Goal: Task Accomplishment & Management: Manage account settings

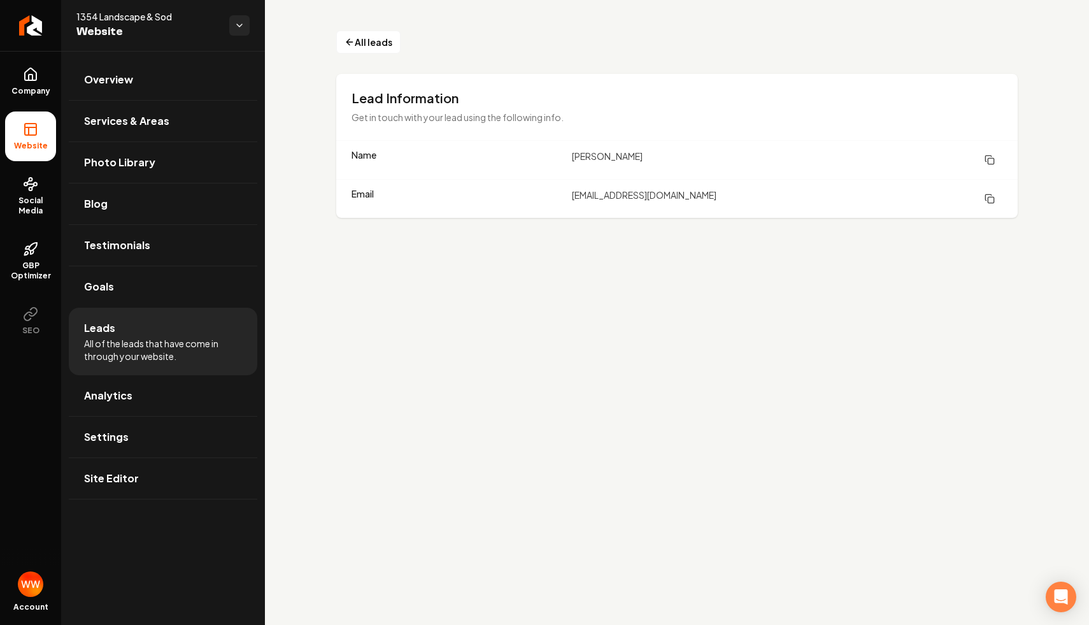
click at [515, 285] on main "All leads Lead Information Get in touch with your lead using the following info…" at bounding box center [677, 312] width 824 height 625
click at [371, 43] on span "All leads" at bounding box center [374, 42] width 38 height 13
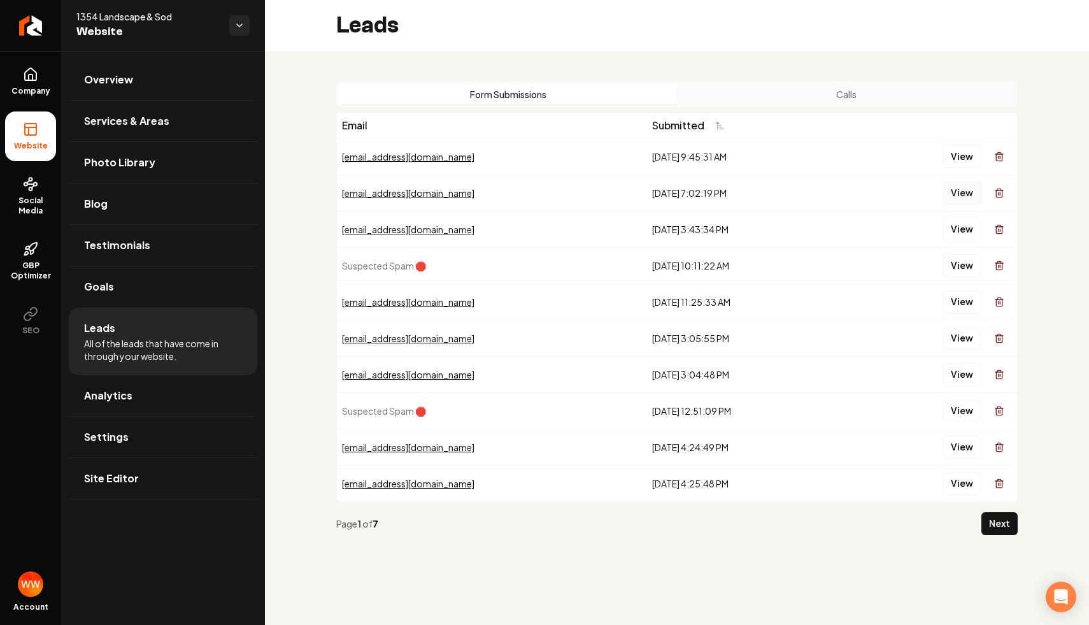
click at [957, 195] on button "View" at bounding box center [961, 192] width 39 height 23
click at [959, 227] on button "View" at bounding box center [961, 229] width 39 height 23
click at [765, 93] on button "Calls" at bounding box center [846, 94] width 338 height 20
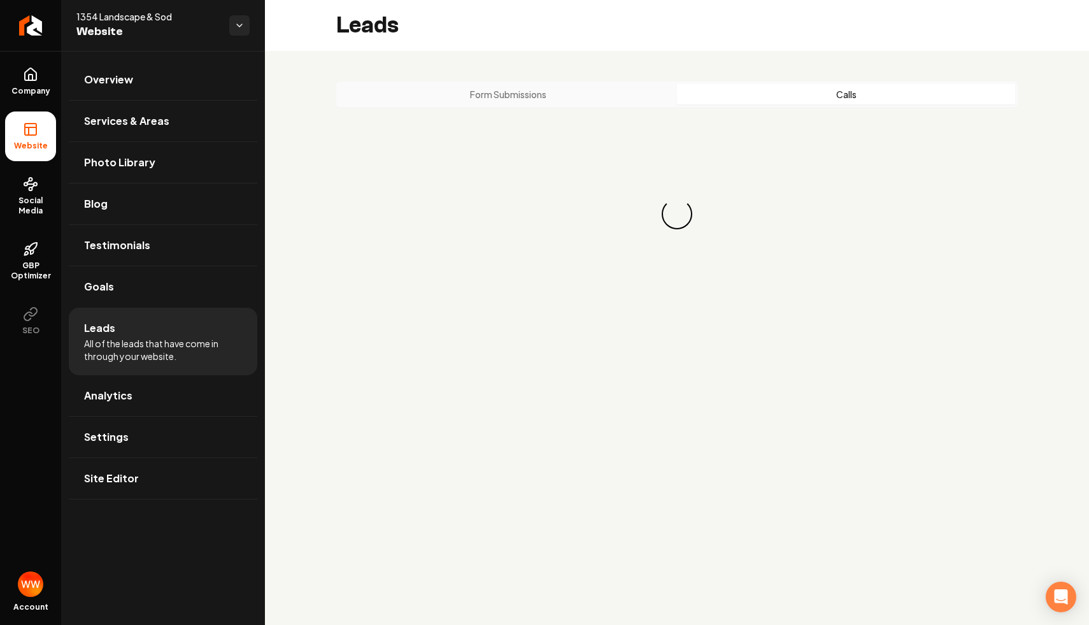
click at [558, 97] on button "Form Submissions" at bounding box center [508, 94] width 338 height 20
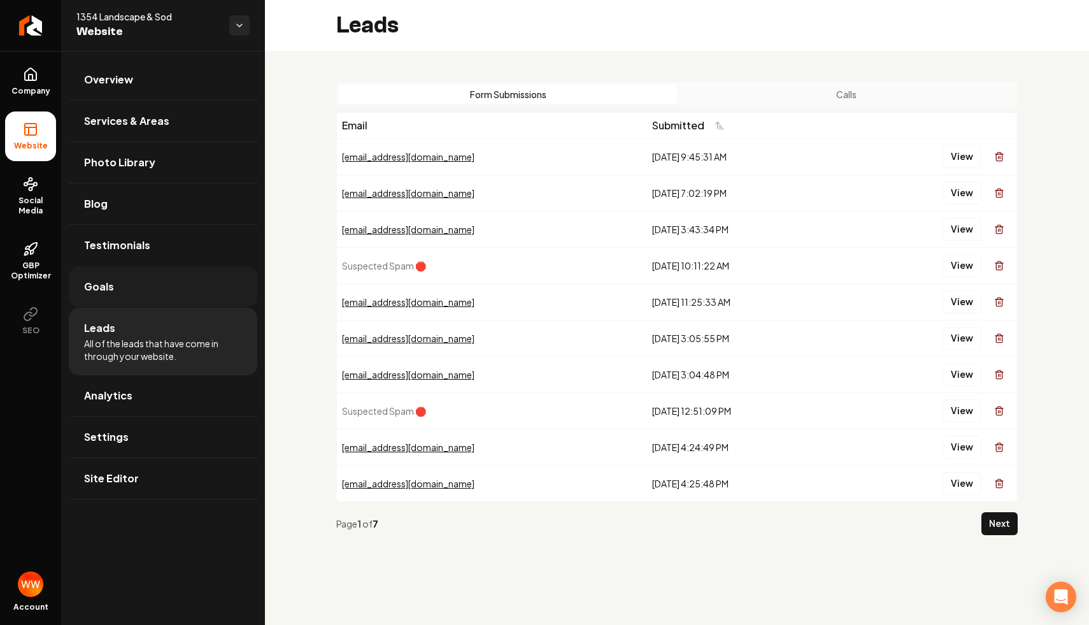
click at [171, 290] on link "Goals" at bounding box center [163, 286] width 188 height 41
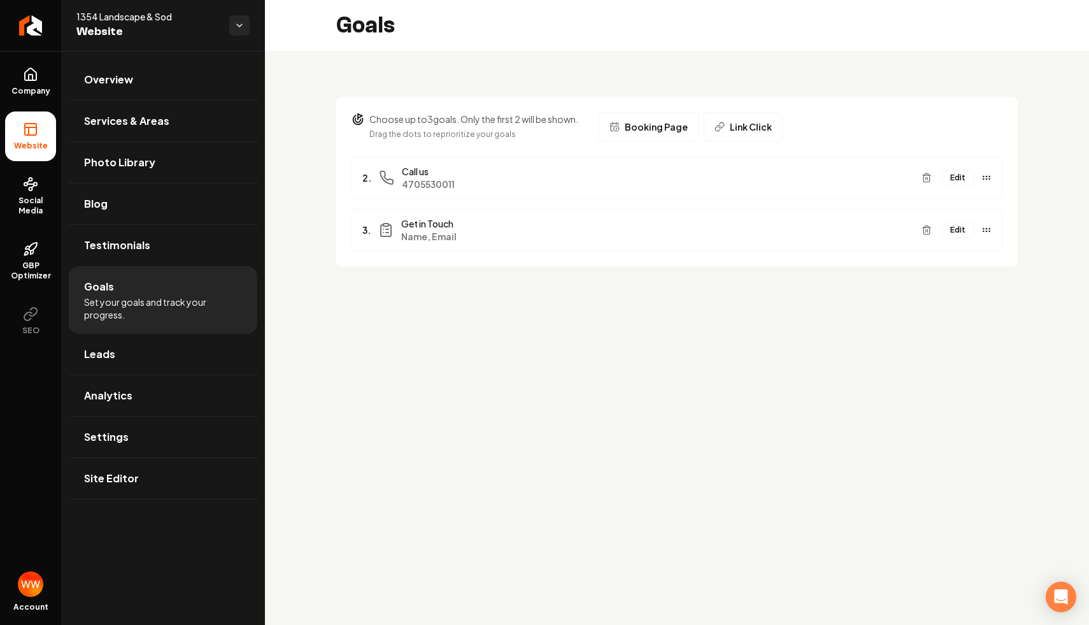
click at [957, 225] on button "Edit" at bounding box center [958, 230] width 32 height 17
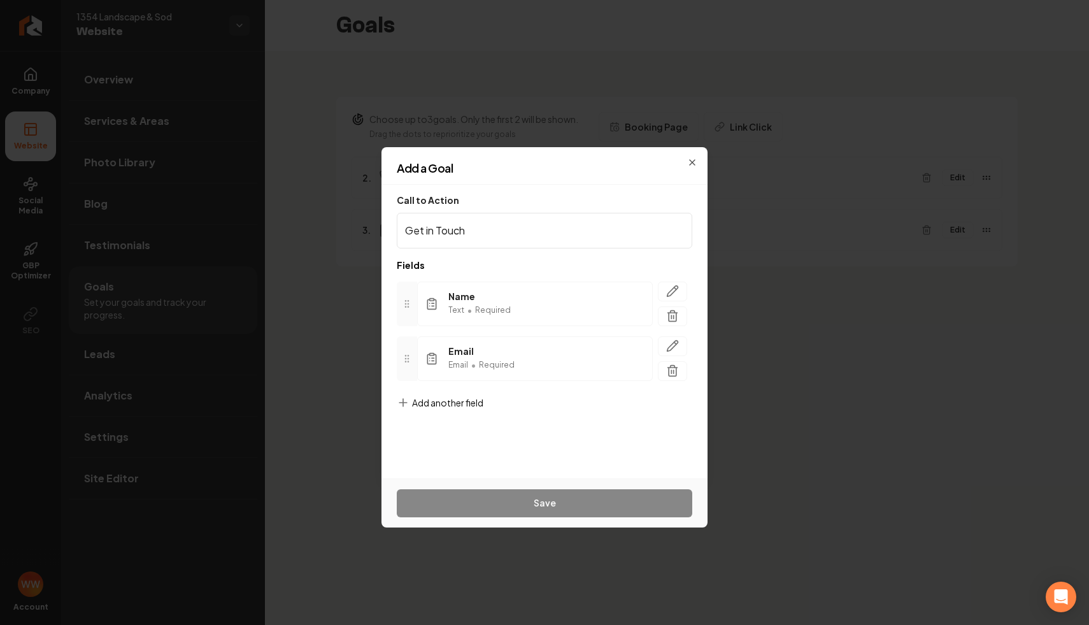
click at [439, 397] on span "Add another field" at bounding box center [447, 402] width 71 height 13
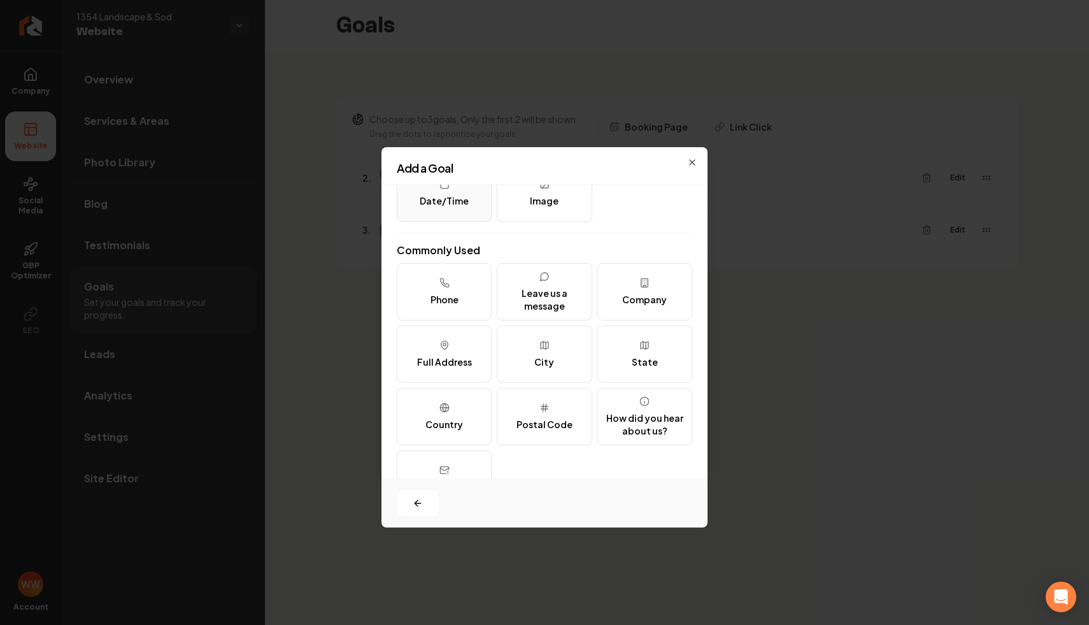
scroll to position [127, 0]
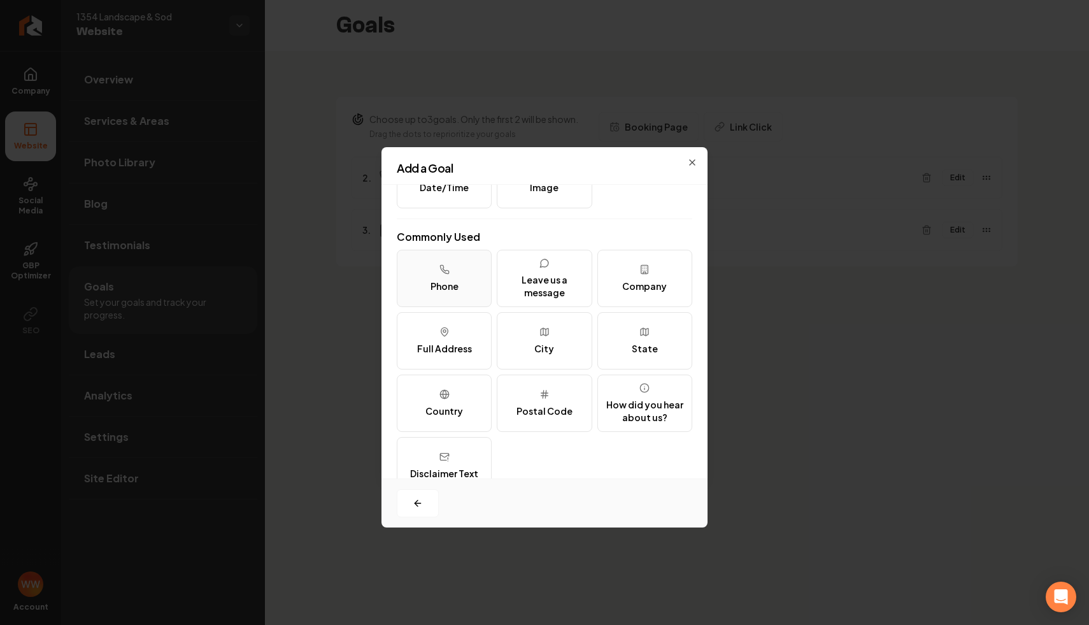
click at [449, 291] on div "Phone" at bounding box center [444, 285] width 28 height 13
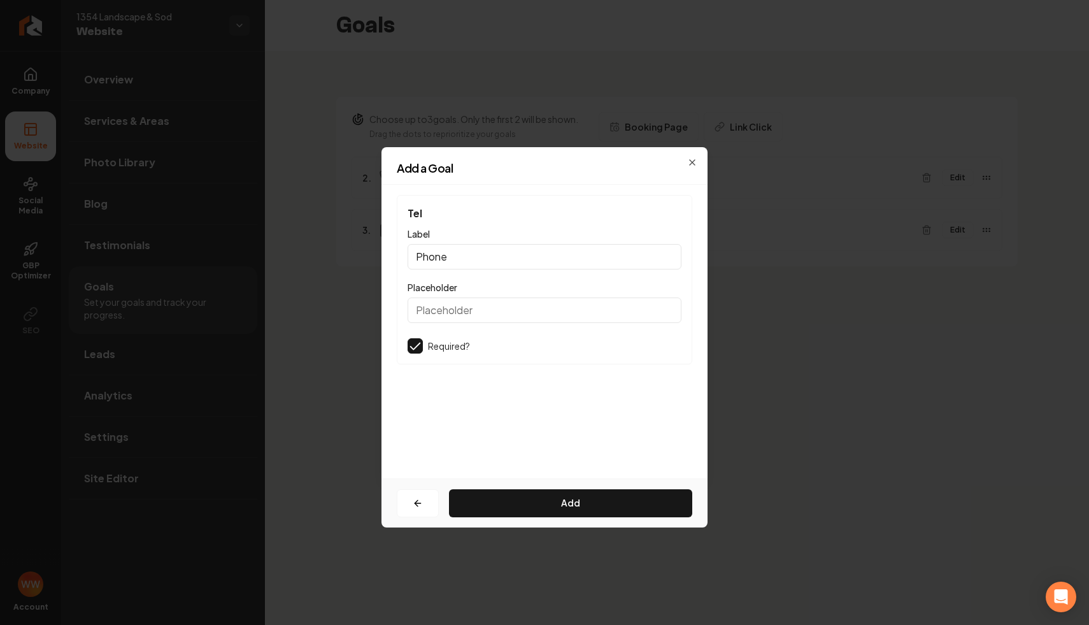
scroll to position [0, 0]
click at [481, 310] on input "Placeholder" at bounding box center [544, 309] width 274 height 25
click at [547, 495] on button "Add" at bounding box center [570, 503] width 243 height 28
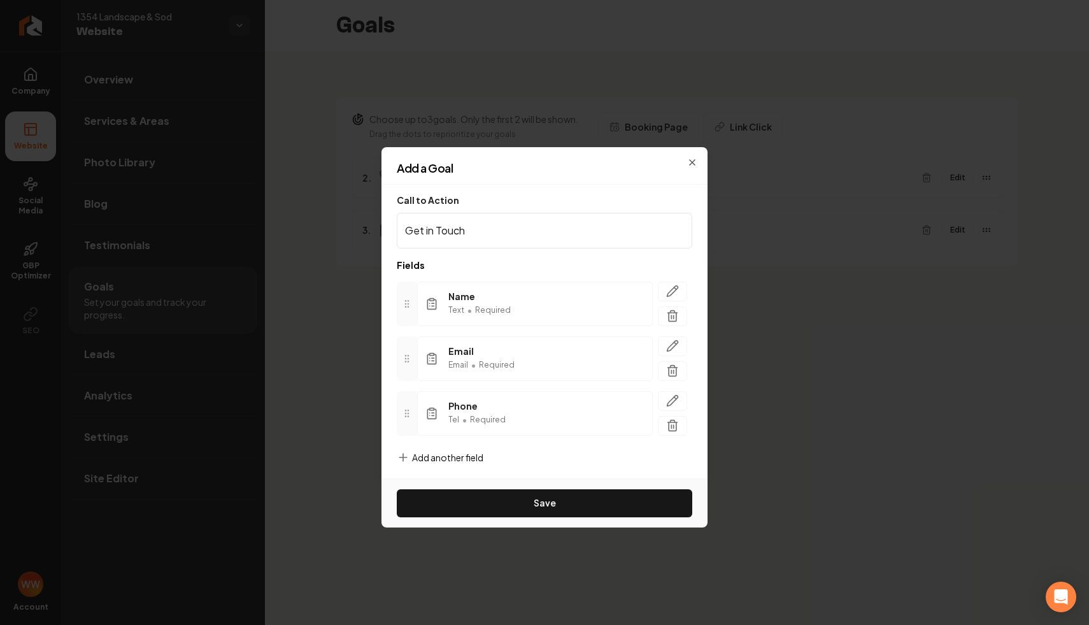
scroll to position [6, 0]
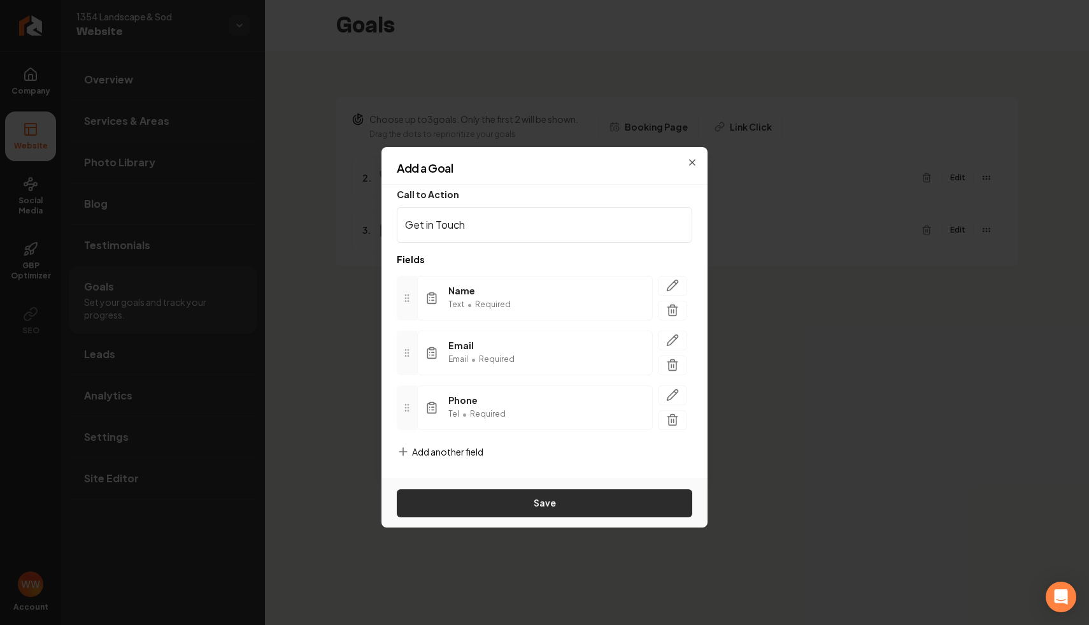
click at [530, 505] on button "Save" at bounding box center [544, 503] width 295 height 28
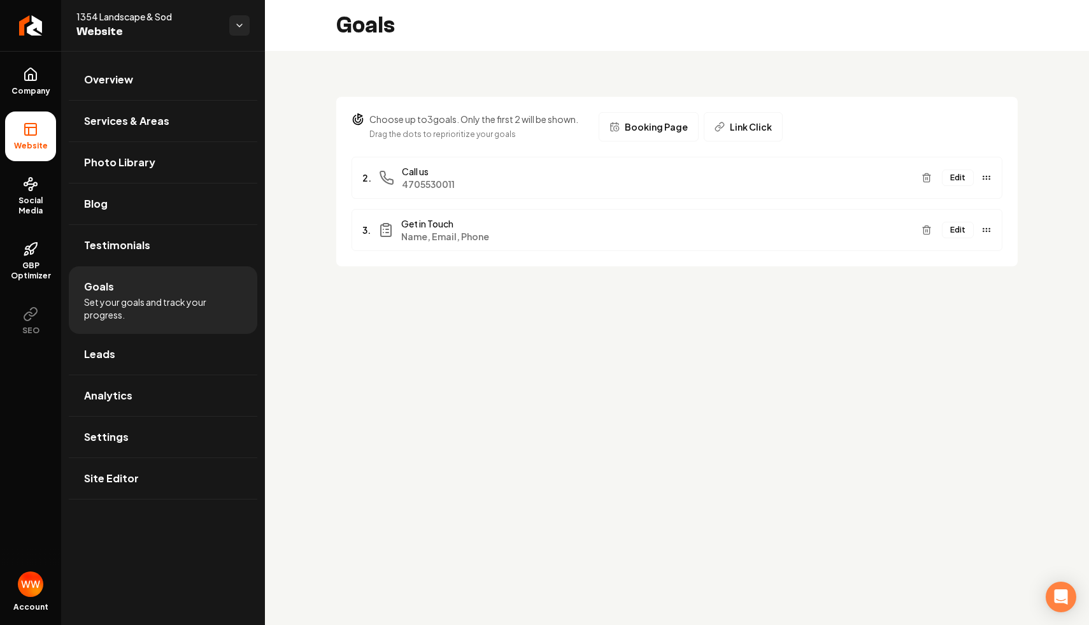
click at [748, 287] on div "Choose up to 3 goals. Only the first 2 will be shown. Drag the dots to repriori…" at bounding box center [677, 174] width 824 height 246
click at [565, 308] on main "Goals Choose up to 3 goals. Only the first 2 will be shown. Drag the dots to re…" at bounding box center [677, 312] width 824 height 625
drag, startPoint x: 497, startPoint y: 130, endPoint x: 438, endPoint y: 95, distance: 67.9
click at [438, 95] on div "Choose up to 3 goals. Only the first 2 will be shown. Drag the dots to repriori…" at bounding box center [677, 174] width 824 height 246
click at [959, 218] on div "3. Get in Touch Name, Email, Phone Edit" at bounding box center [676, 230] width 651 height 42
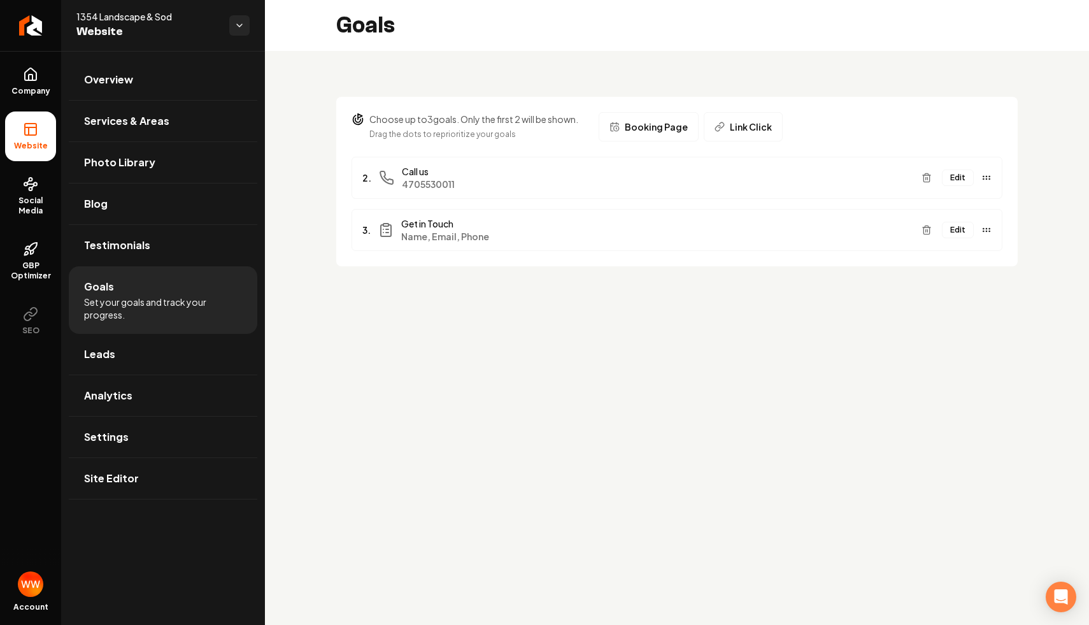
click at [959, 231] on button "Edit" at bounding box center [958, 230] width 32 height 17
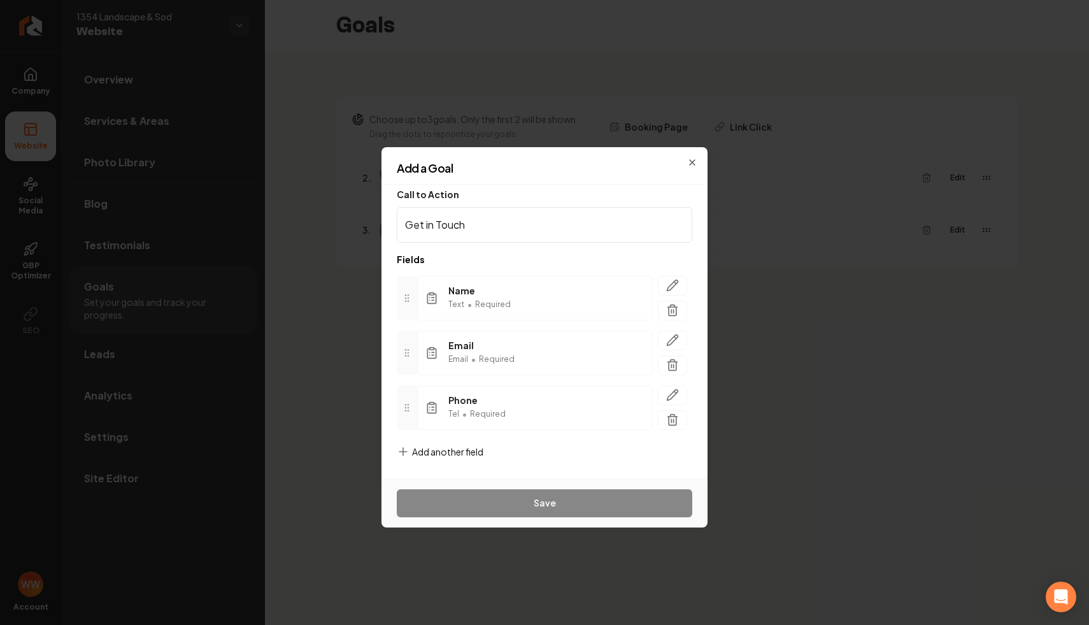
click at [445, 446] on span "Add another field" at bounding box center [447, 451] width 71 height 13
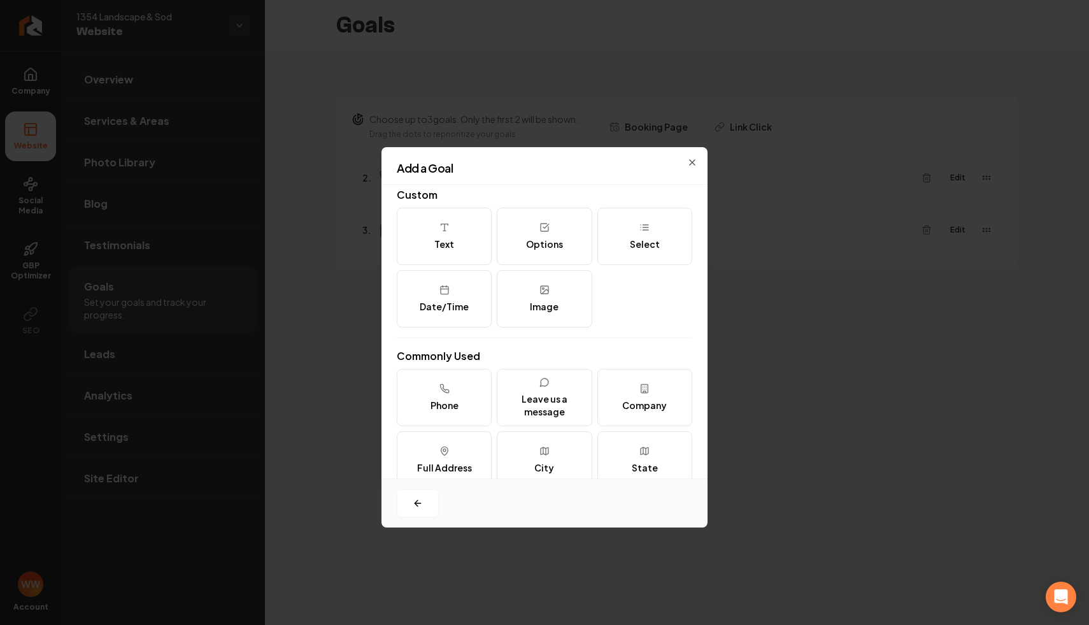
scroll to position [0, 0]
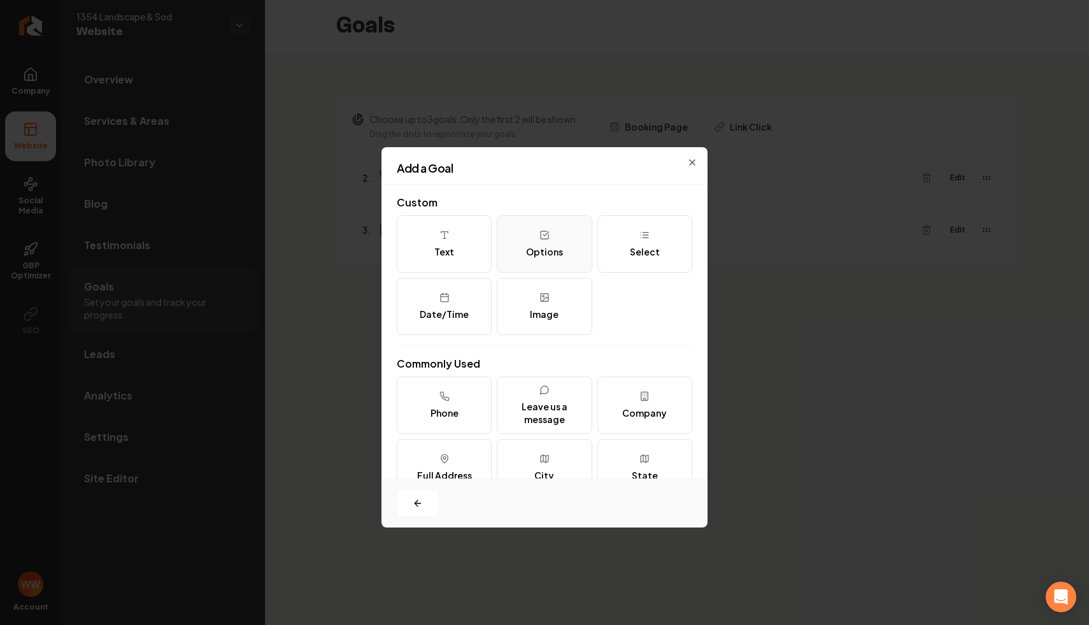
click at [549, 243] on button "Options" at bounding box center [544, 243] width 95 height 57
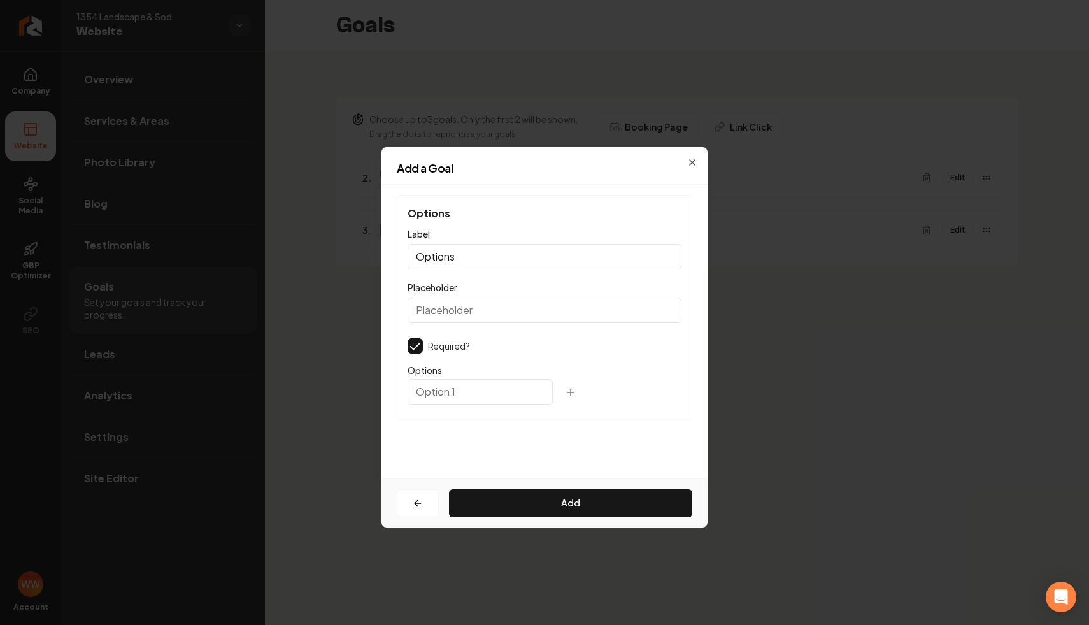
click at [494, 258] on input "Options" at bounding box center [544, 256] width 274 height 25
type input "What service can we help with?"
click at [465, 400] on input "text" at bounding box center [479, 391] width 145 height 25
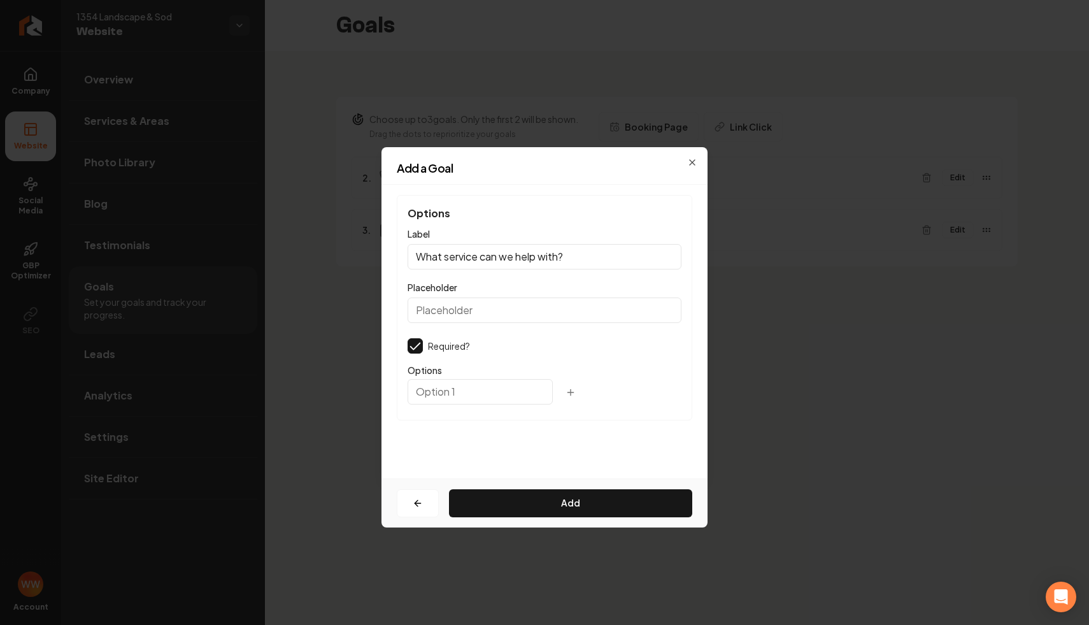
click at [465, 400] on input "text" at bounding box center [479, 391] width 145 height 25
type input "Sod Installation"
click at [533, 395] on div "Sod Installation" at bounding box center [544, 395] width 274 height 28
click at [565, 393] on icon "button" at bounding box center [570, 392] width 10 height 10
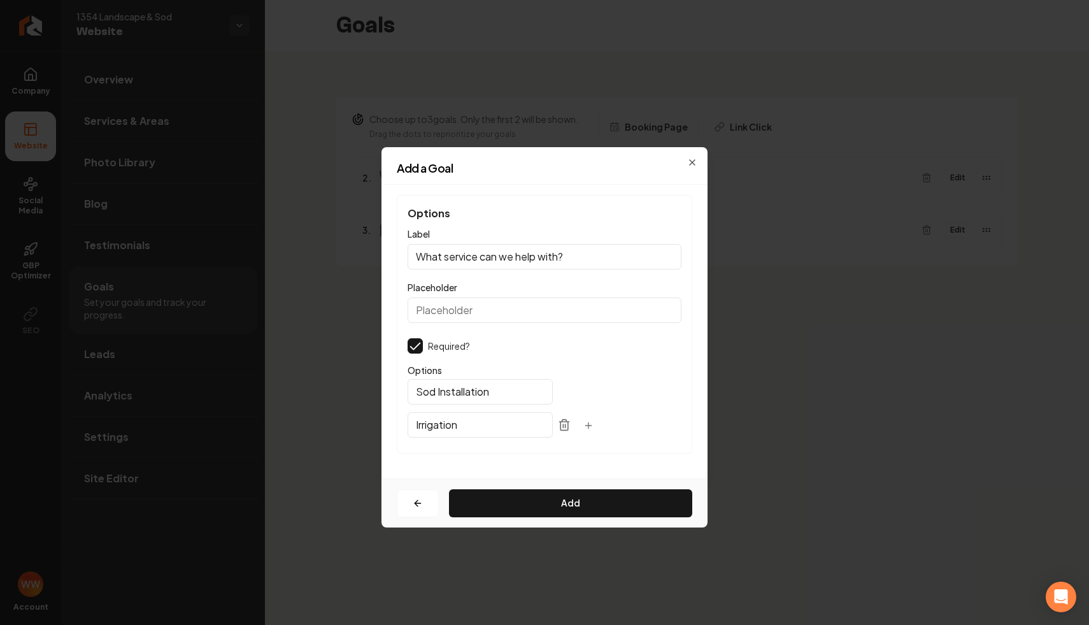
type input "Irrigation"
click at [583, 425] on icon "button" at bounding box center [588, 425] width 10 height 10
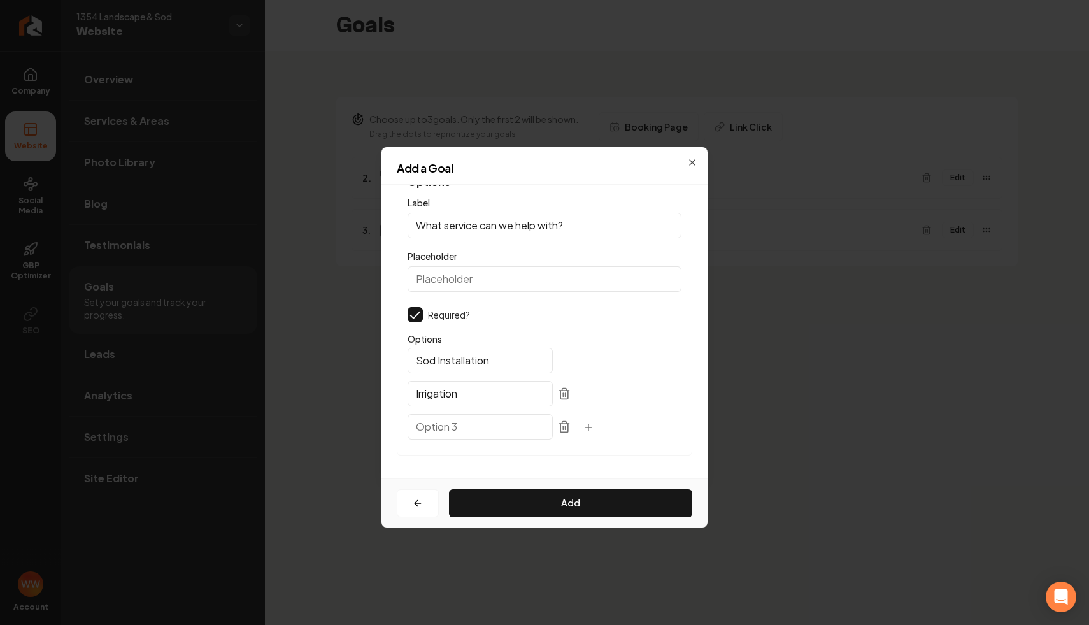
click at [511, 272] on input "Placeholder" at bounding box center [544, 278] width 274 height 25
click at [461, 413] on div at bounding box center [479, 425] width 145 height 28
click at [439, 428] on input "text" at bounding box center [479, 426] width 145 height 25
type input "Grading / Resloping"
click at [575, 425] on button "button" at bounding box center [587, 427] width 25 height 23
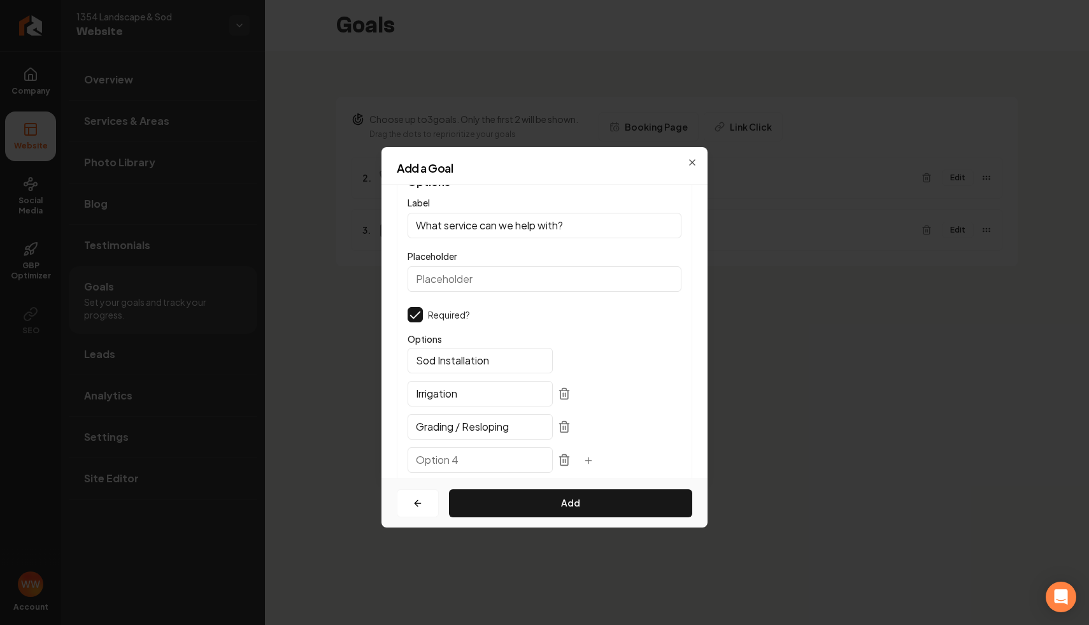
scroll to position [17, 0]
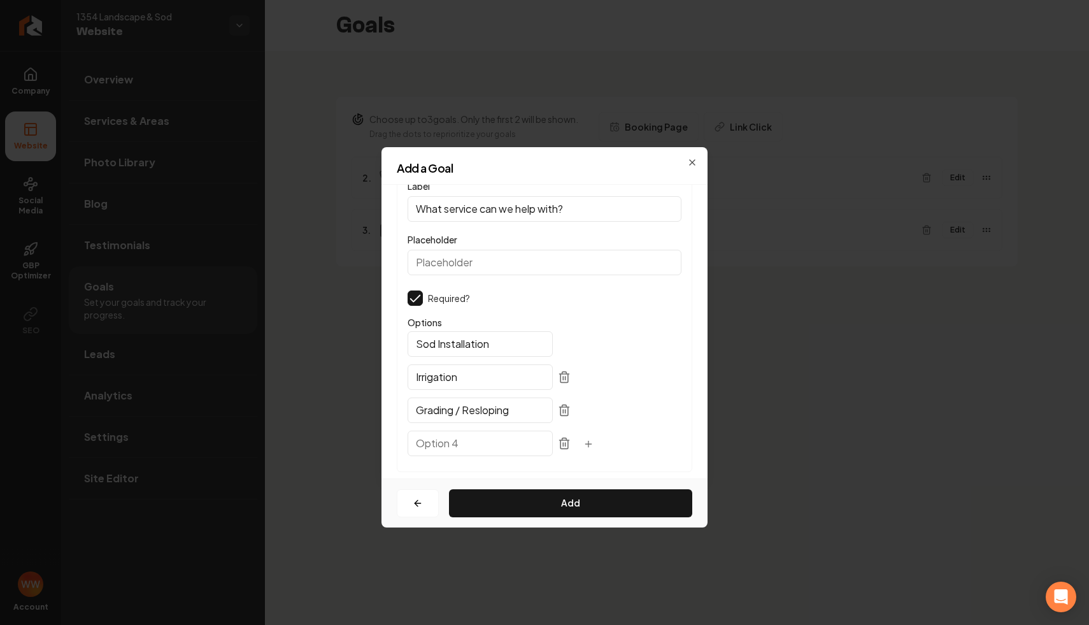
click at [482, 434] on input "text" at bounding box center [479, 442] width 145 height 25
click at [469, 442] on input "text" at bounding box center [479, 442] width 145 height 25
type input "Hardscaping"
click at [626, 404] on div "Grading / Resloping" at bounding box center [544, 414] width 274 height 28
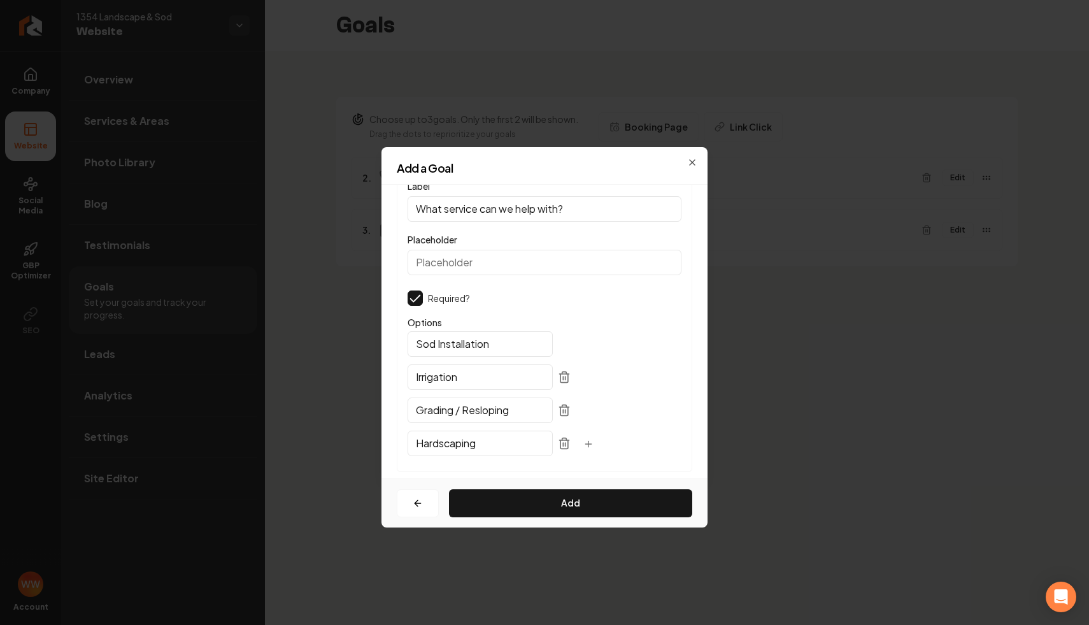
click at [480, 382] on input "Irrigation" at bounding box center [479, 376] width 145 height 25
type input "Irrigation / Drainage"
click at [516, 505] on button "Add" at bounding box center [570, 503] width 243 height 28
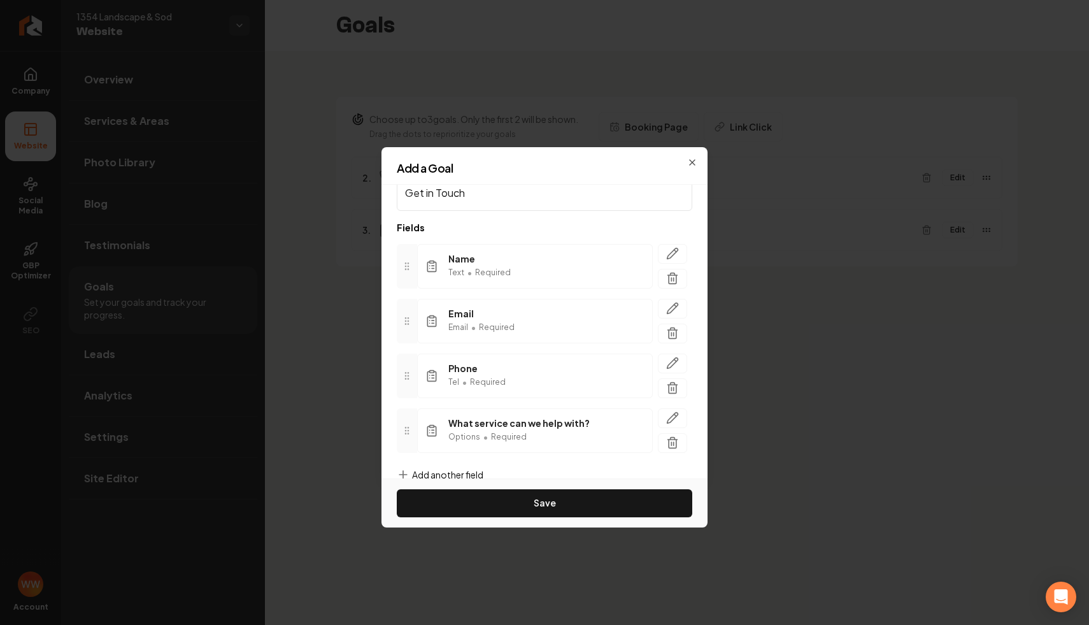
scroll to position [60, 0]
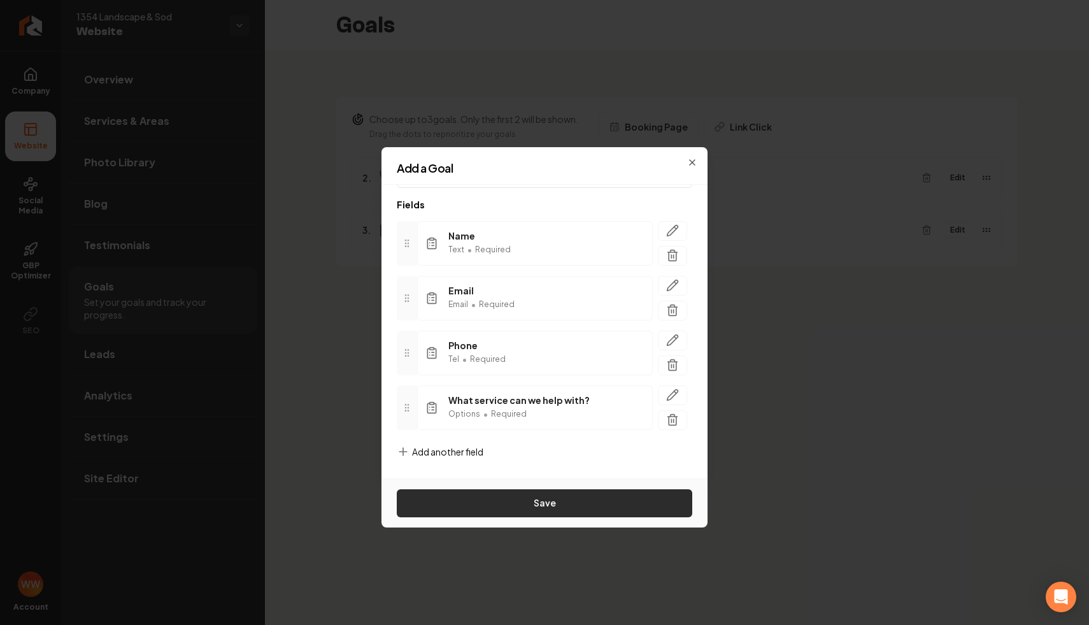
click at [518, 498] on button "Save" at bounding box center [544, 503] width 295 height 28
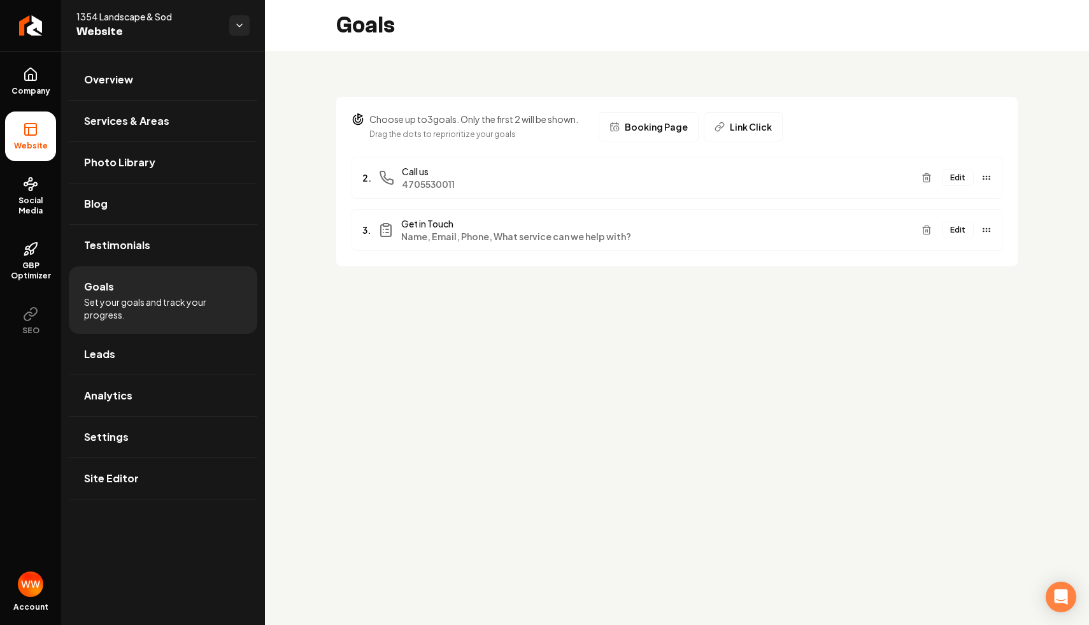
click at [734, 313] on main "Goals Choose up to 3 goals. Only the first 2 will be shown. Drag the dots to re…" at bounding box center [677, 312] width 824 height 625
click at [959, 235] on button "Edit" at bounding box center [958, 230] width 32 height 17
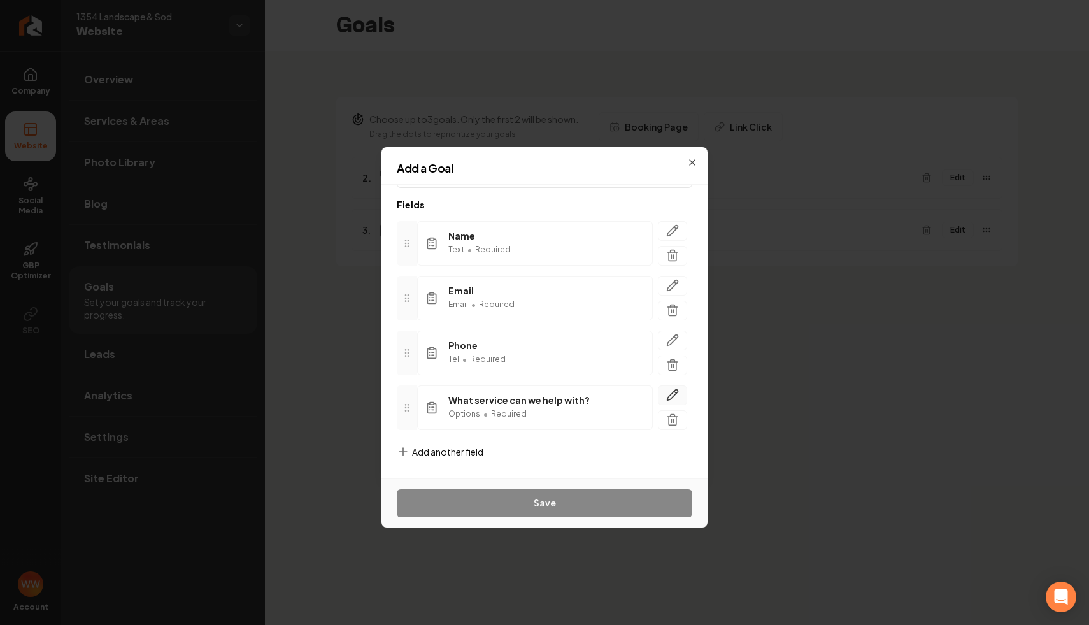
click at [675, 394] on icon "button" at bounding box center [672, 394] width 13 height 13
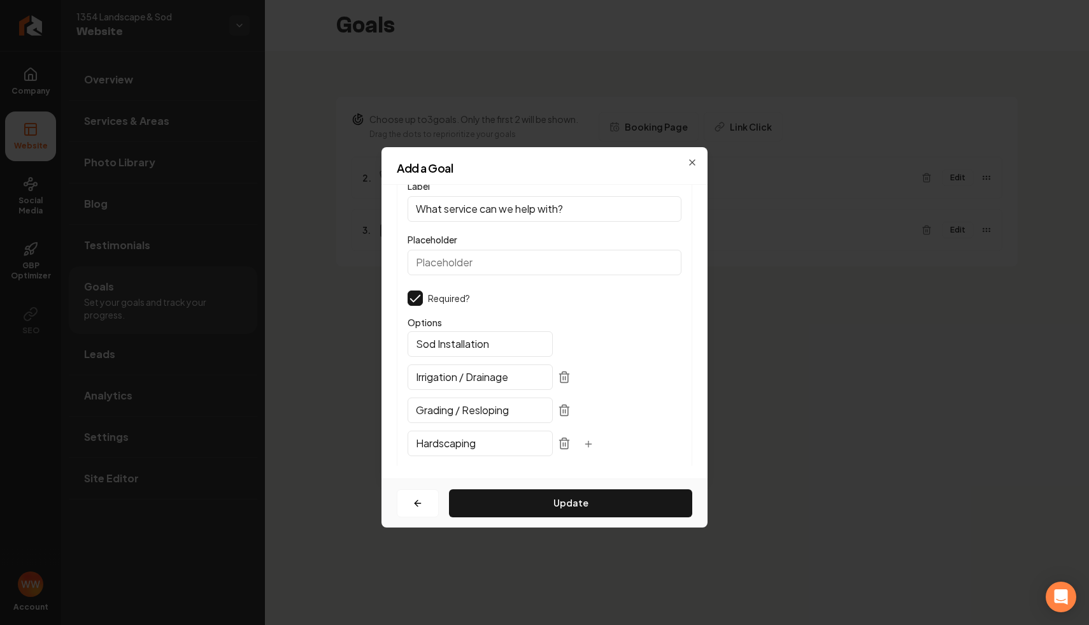
scroll to position [48, 0]
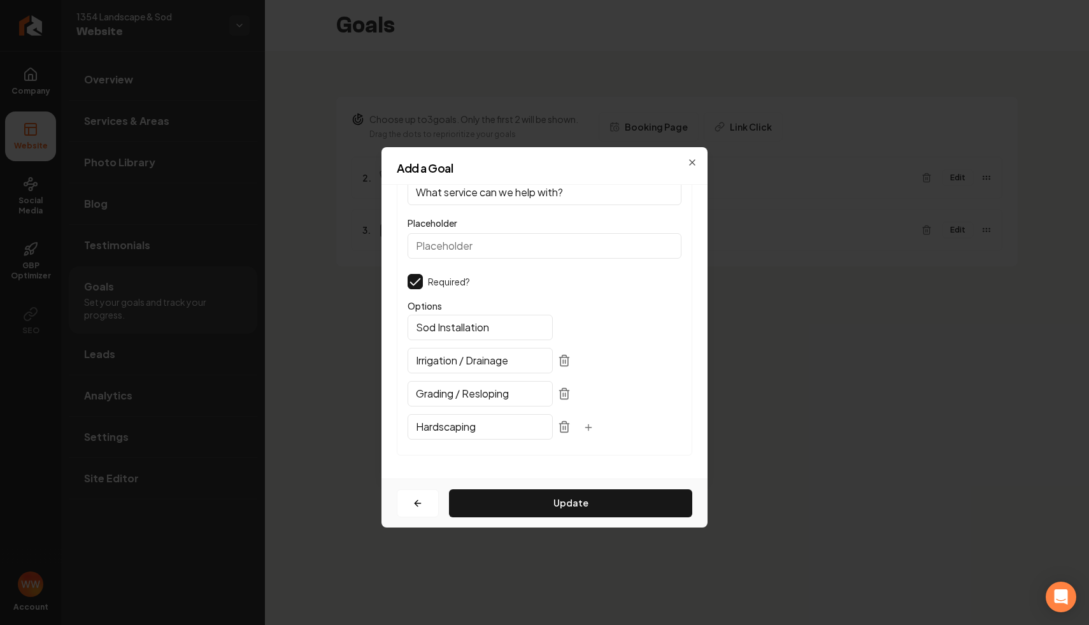
click at [583, 423] on icon "button" at bounding box center [588, 427] width 10 height 10
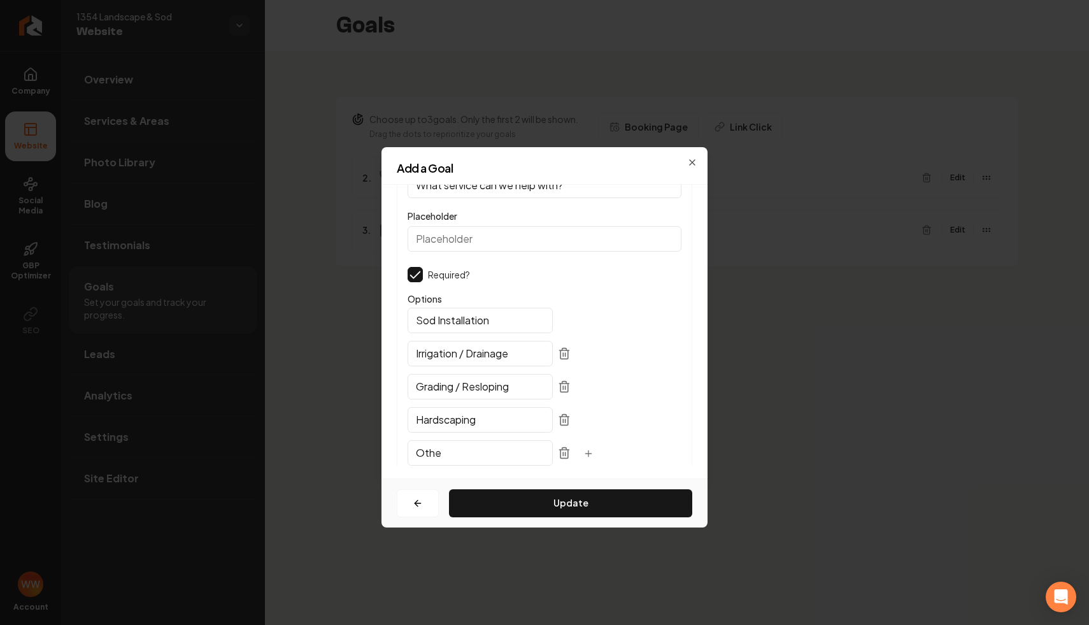
type input "Other"
click at [496, 495] on button "Update" at bounding box center [570, 503] width 243 height 28
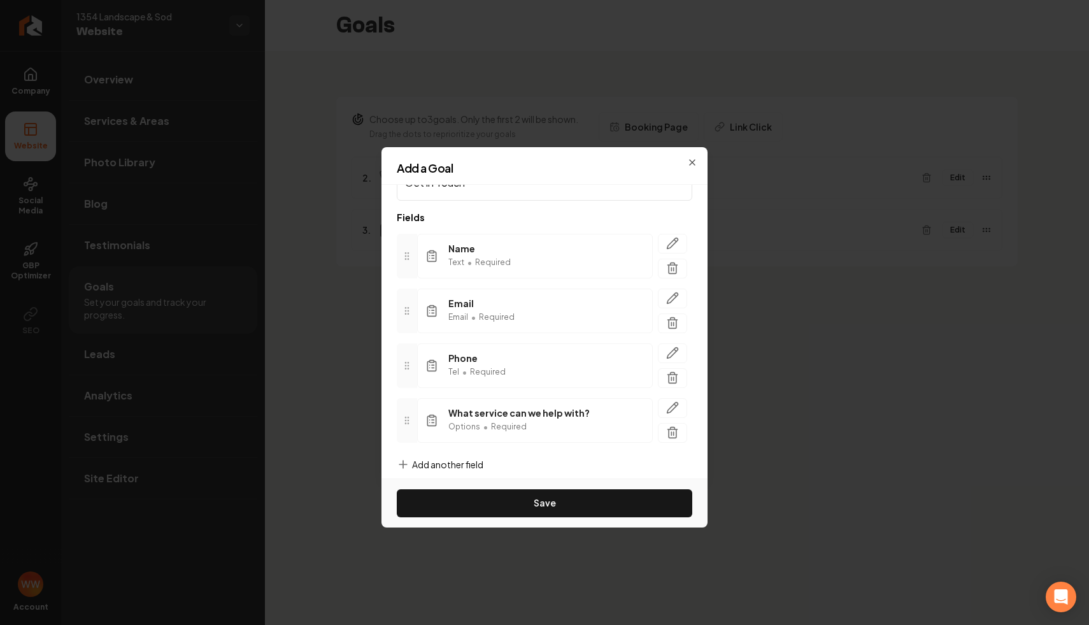
click at [545, 488] on div "Save" at bounding box center [544, 502] width 326 height 49
click at [522, 500] on button "Save" at bounding box center [544, 503] width 295 height 28
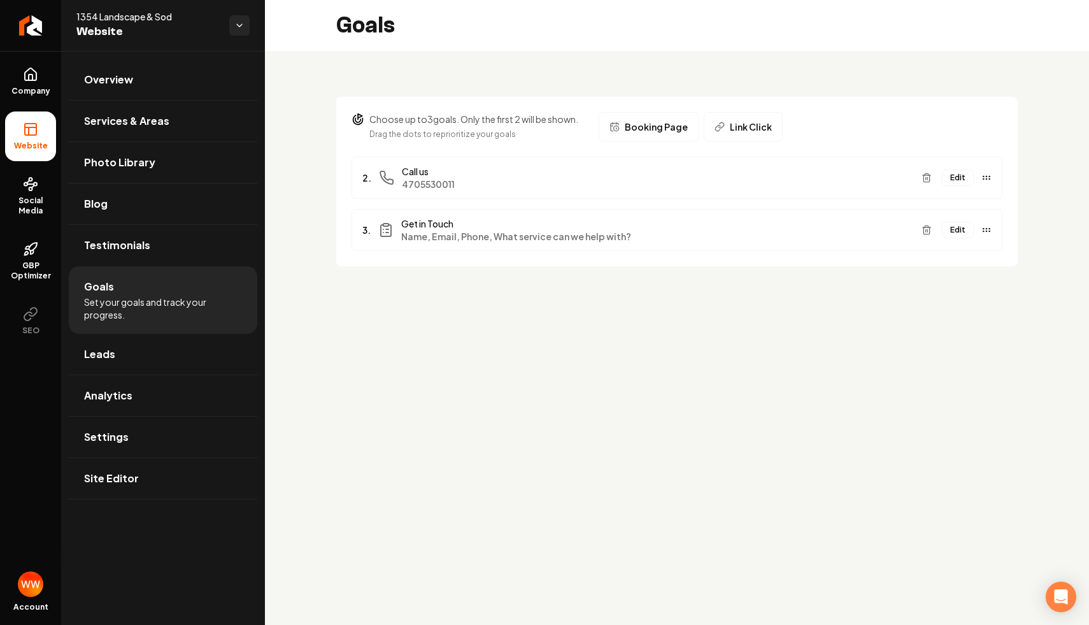
click at [608, 358] on main "Goals Choose up to 3 goals. Only the first 2 will be shown. Drag the dots to re…" at bounding box center [677, 312] width 824 height 625
